Goal: Task Accomplishment & Management: Complete application form

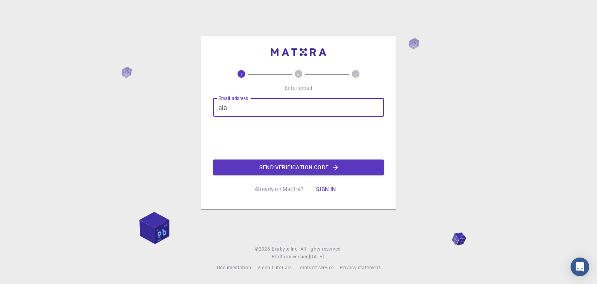
type input "[EMAIL_ADDRESS][DOMAIN_NAME]"
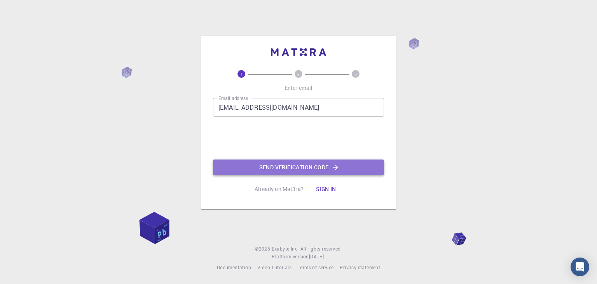
click at [280, 168] on button "Send verification code" at bounding box center [298, 167] width 171 height 16
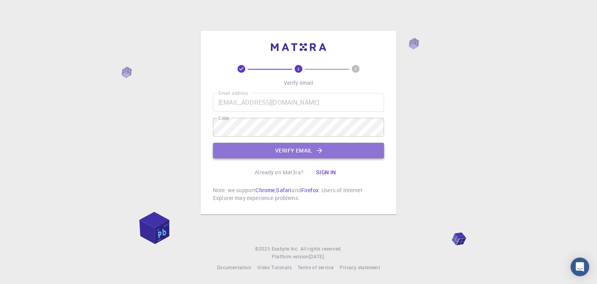
click at [290, 144] on button "Verify email" at bounding box center [298, 151] width 171 height 16
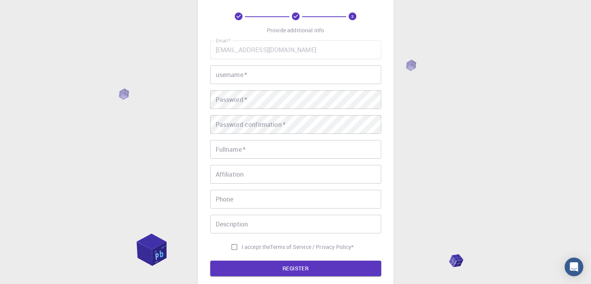
scroll to position [28, 0]
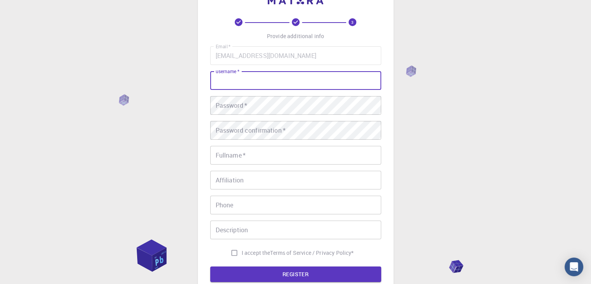
click at [348, 78] on input "username   *" at bounding box center [295, 80] width 171 height 19
type input "a"
type input "necolene"
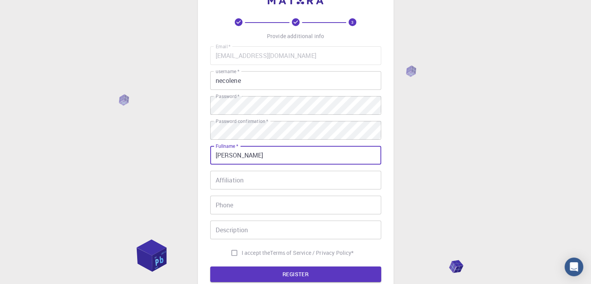
type input "[PERSON_NAME]"
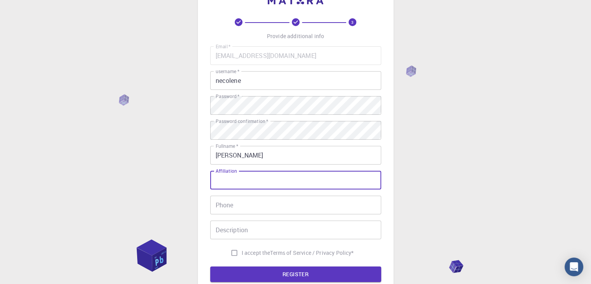
click at [313, 175] on input "Affiliation" at bounding box center [295, 180] width 171 height 19
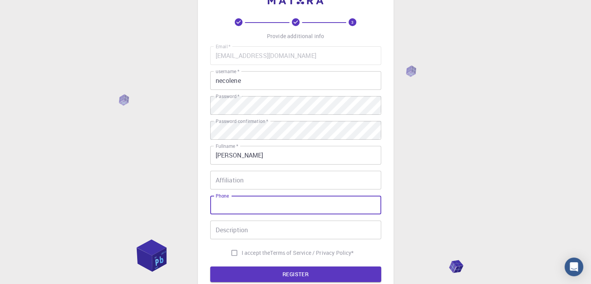
click at [295, 203] on input "Phone" at bounding box center [295, 205] width 171 height 19
type input "09758524208"
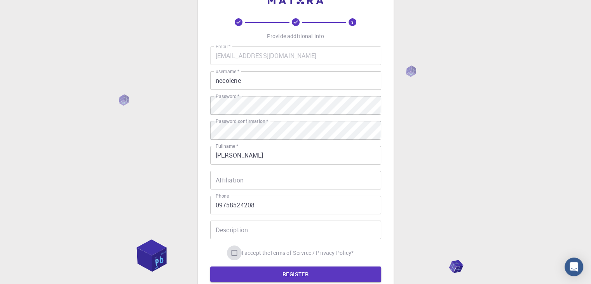
click at [236, 251] on input "I accept the Terms of Service / Privacy Policy *" at bounding box center [234, 252] width 15 height 15
checkbox input "true"
click at [255, 265] on form "Email   * [EMAIL_ADDRESS][DOMAIN_NAME] Email   * username   * necolene username…" at bounding box center [295, 164] width 171 height 236
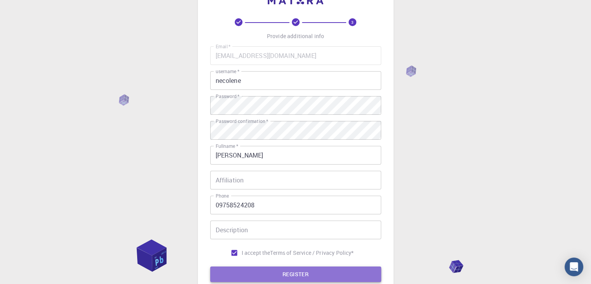
click at [254, 271] on button "REGISTER" at bounding box center [295, 274] width 171 height 16
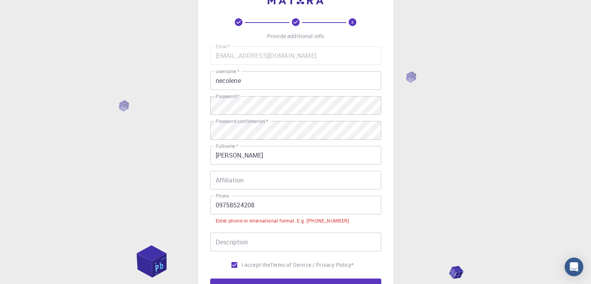
click at [493, 97] on div "3 Provide additional info Email   * [EMAIL_ADDRESS][DOMAIN_NAME] Email   * user…" at bounding box center [295, 176] width 591 height 408
drag, startPoint x: 260, startPoint y: 203, endPoint x: 189, endPoint y: 206, distance: 71.6
click at [189, 206] on div "3 Provide additional info Email   * [EMAIL_ADDRESS][DOMAIN_NAME] Email   * user…" at bounding box center [295, 176] width 591 height 408
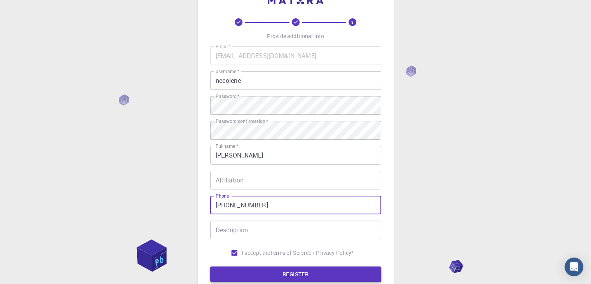
type input "[PHONE_NUMBER]"
click at [243, 271] on button "REGISTER" at bounding box center [295, 274] width 171 height 16
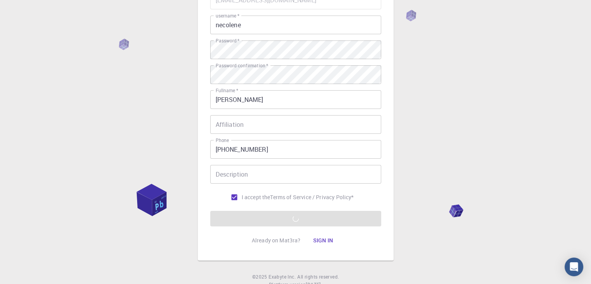
scroll to position [85, 0]
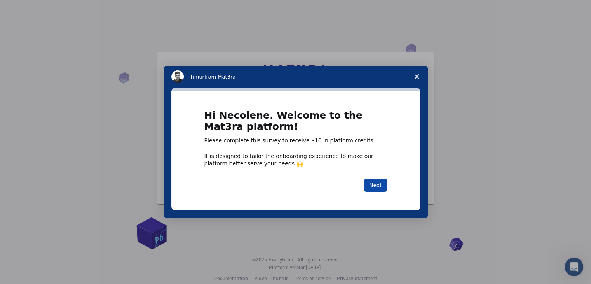
click at [376, 181] on button "Next" at bounding box center [375, 184] width 23 height 13
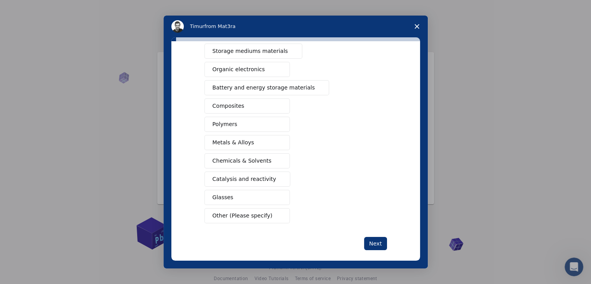
scroll to position [84, 0]
click at [373, 242] on button "Next" at bounding box center [375, 242] width 23 height 13
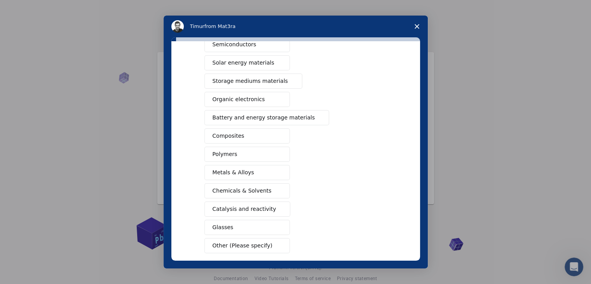
scroll to position [44, 0]
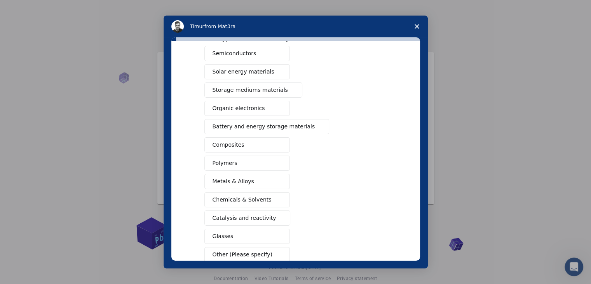
click at [240, 155] on button "Polymers" at bounding box center [247, 162] width 86 height 15
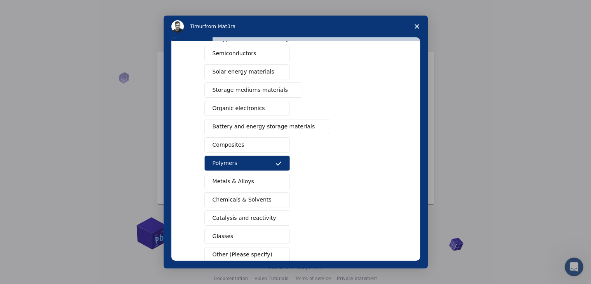
click at [239, 178] on span "Metals & Alloys" at bounding box center [234, 181] width 42 height 8
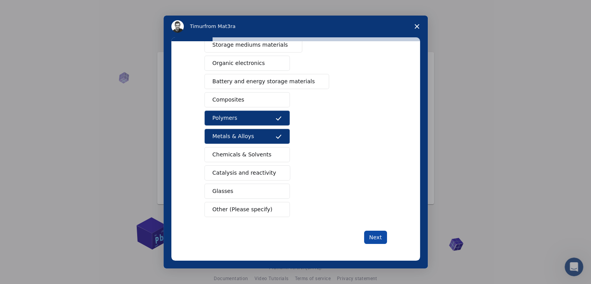
click at [373, 234] on button "Next" at bounding box center [375, 237] width 23 height 13
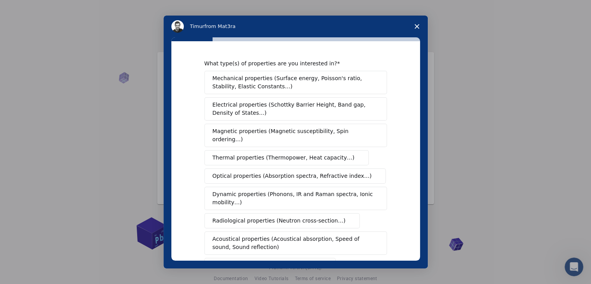
click at [347, 92] on button "Mechanical properties (Surface energy, Poisson's ratio, Stability, Elastic Cons…" at bounding box center [295, 82] width 183 height 23
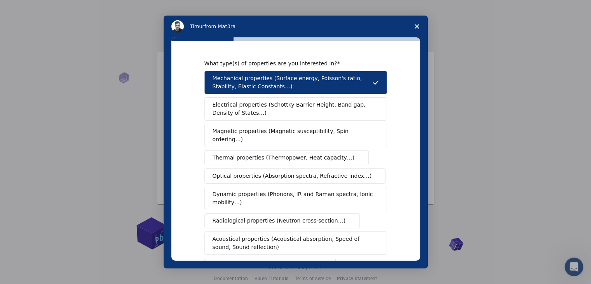
click at [333, 114] on span "Electrical properties (Schottky Barrier Height, Band gap, Density of States…)" at bounding box center [294, 109] width 162 height 16
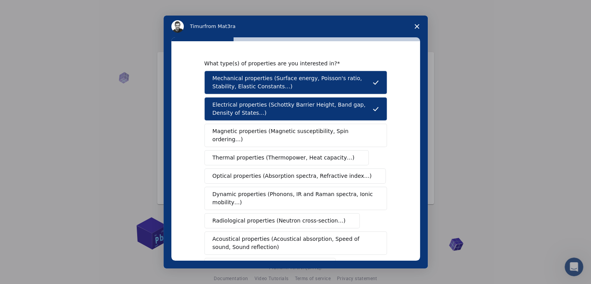
click at [294, 190] on span "Dynamic properties (Phonons, IR and Raman spectra, Ionic mobility…)" at bounding box center [293, 198] width 161 height 16
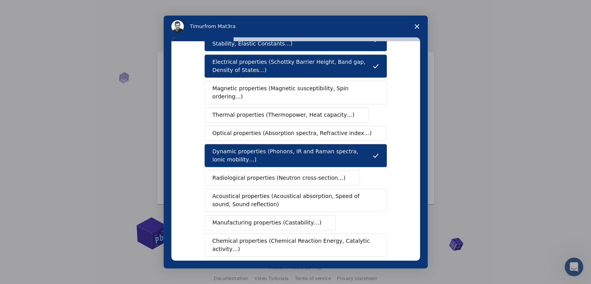
scroll to position [45, 0]
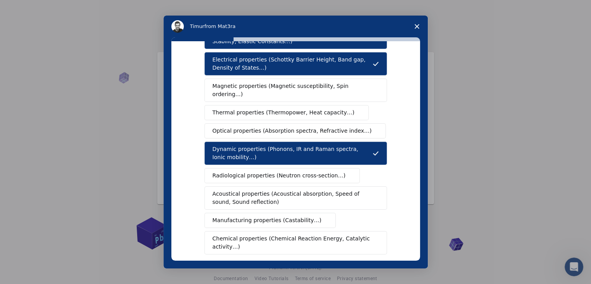
click at [321, 217] on span "Intercom messenger" at bounding box center [324, 220] width 6 height 6
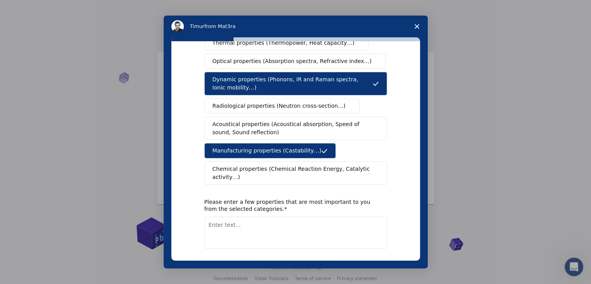
scroll to position [130, 0]
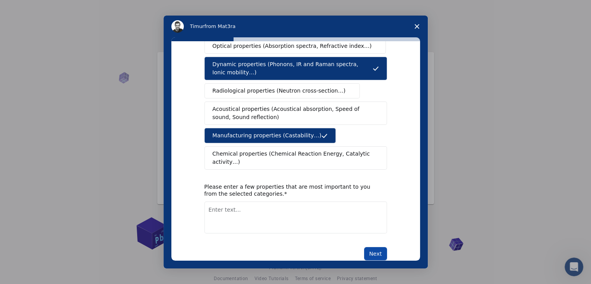
click at [375, 247] on button "Next" at bounding box center [375, 253] width 23 height 13
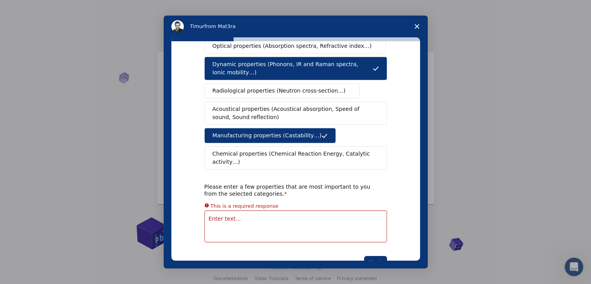
click at [295, 210] on textarea "Enter text..." at bounding box center [295, 226] width 183 height 32
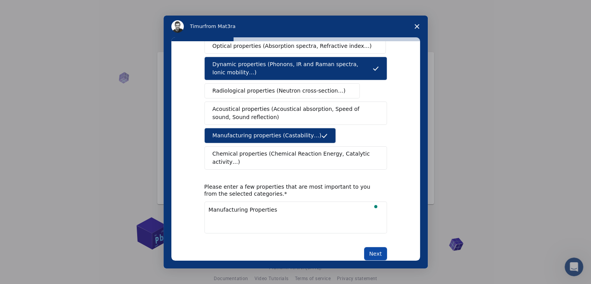
type textarea "Manufacturing Properties"
click at [369, 247] on button "Next" at bounding box center [375, 253] width 23 height 13
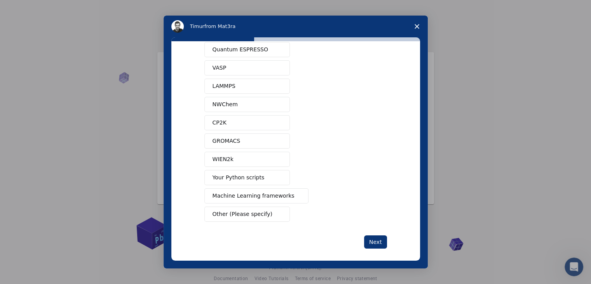
scroll to position [34, 0]
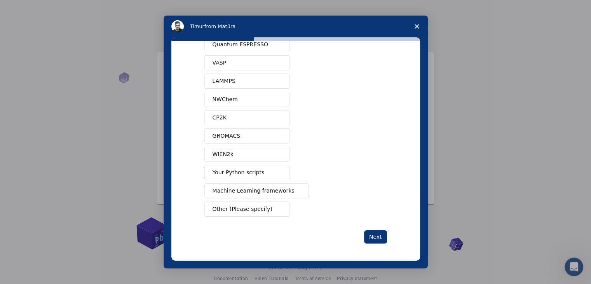
click at [279, 211] on button "Other (Please specify)" at bounding box center [247, 208] width 86 height 15
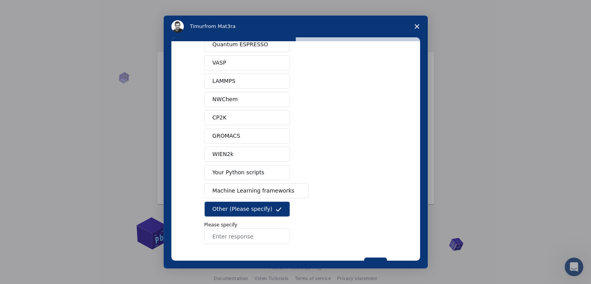
click at [280, 193] on span "Machine Learning frameworks" at bounding box center [254, 191] width 82 height 8
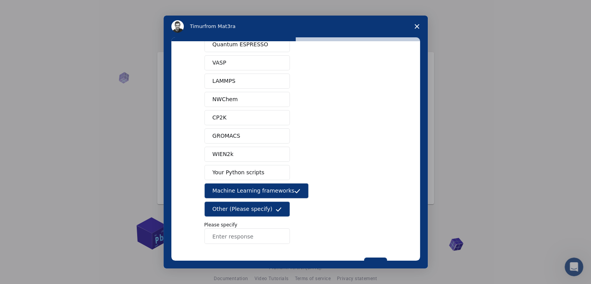
click at [283, 204] on button "Other (Please specify)" at bounding box center [247, 208] width 86 height 15
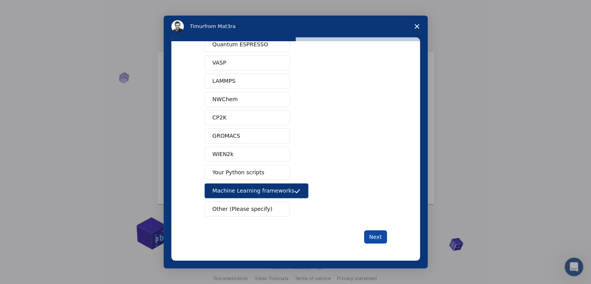
click at [377, 238] on button "Next" at bounding box center [375, 236] width 23 height 13
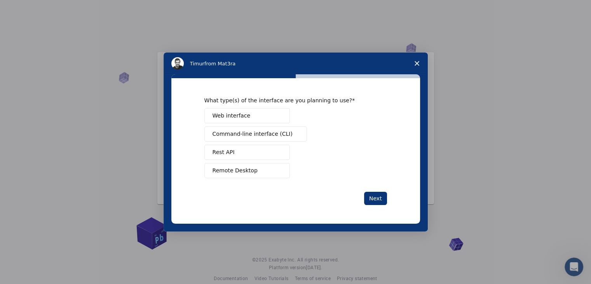
scroll to position [0, 0]
click at [250, 136] on span "Command-line interface (CLI)" at bounding box center [253, 134] width 80 height 8
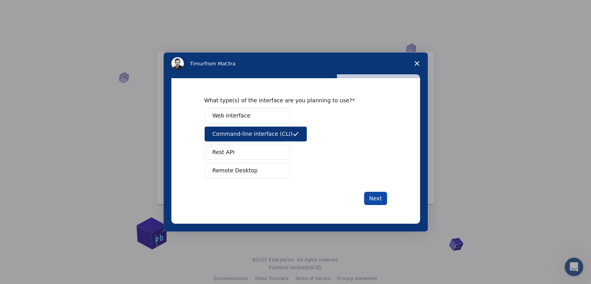
click at [372, 198] on button "Next" at bounding box center [375, 198] width 23 height 13
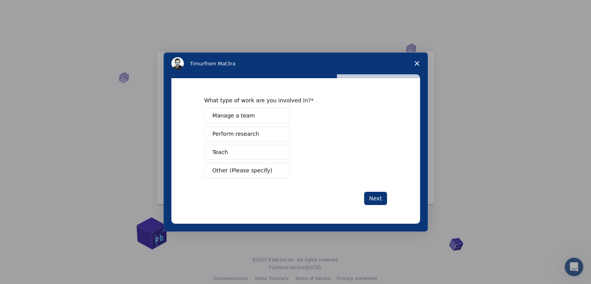
click at [281, 132] on span "Intercom messenger" at bounding box center [279, 134] width 6 height 6
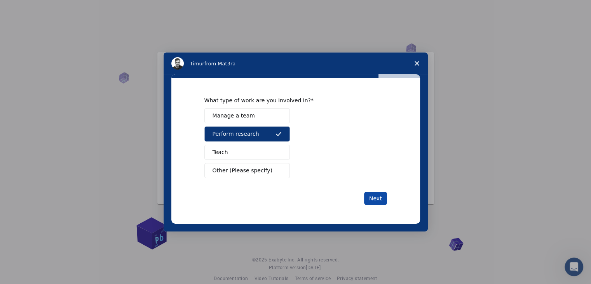
click at [370, 195] on button "Next" at bounding box center [375, 198] width 23 height 13
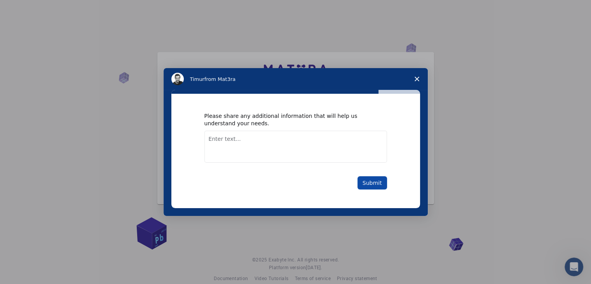
click at [374, 182] on button "Submit" at bounding box center [373, 182] width 30 height 13
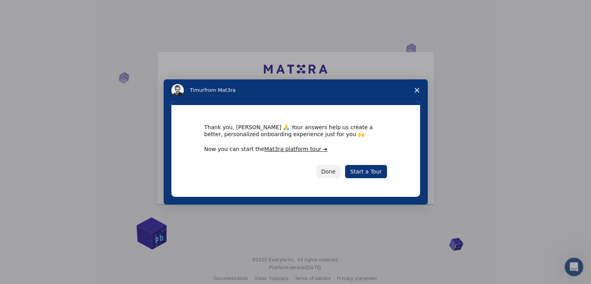
click at [321, 128] on div "Thank you, [PERSON_NAME] 🙏 Your answers help us create a better, personalized o…" at bounding box center [295, 131] width 183 height 14
click at [368, 165] on link "Start a Tour" at bounding box center [366, 171] width 42 height 13
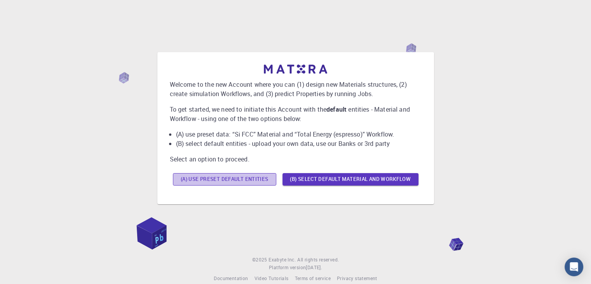
click at [261, 181] on button "(A) Use preset default entities" at bounding box center [224, 179] width 103 height 12
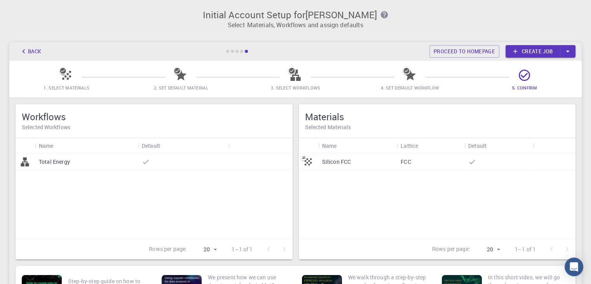
click at [90, 169] on div "Total Energy" at bounding box center [86, 161] width 103 height 17
